Goal: Find specific page/section: Find specific page/section

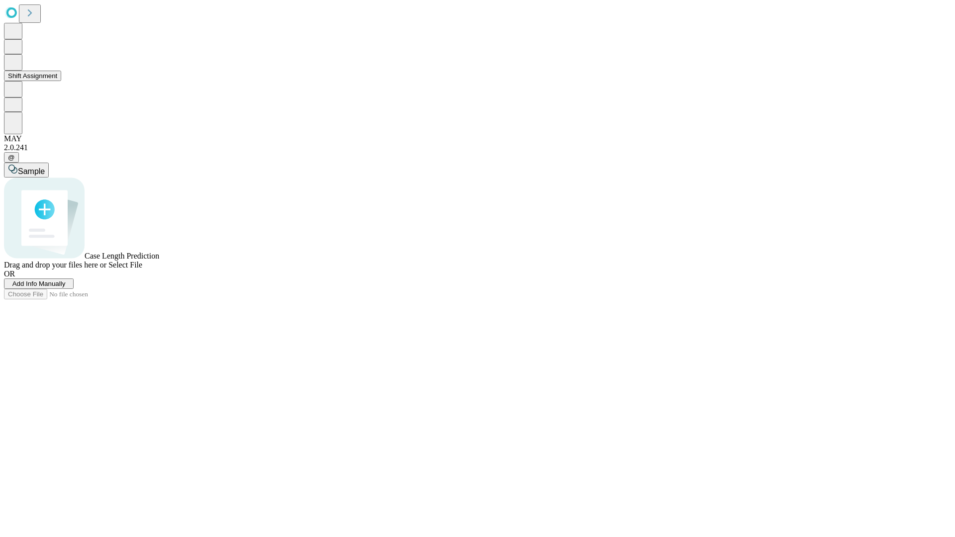
click at [61, 81] on button "Shift Assignment" at bounding box center [32, 76] width 57 height 10
